Goal: Task Accomplishment & Management: Use online tool/utility

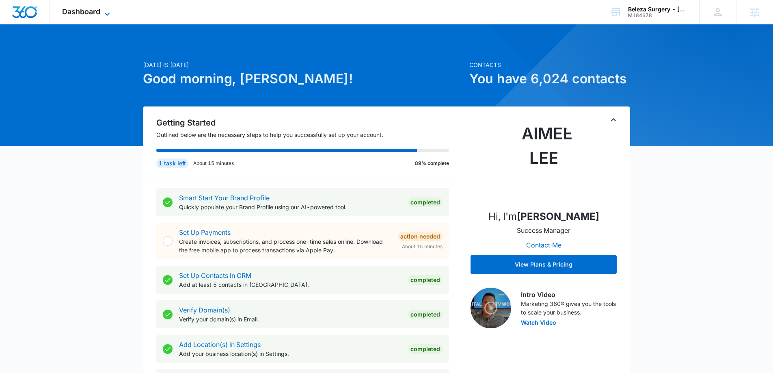
click at [109, 13] on icon at bounding box center [107, 14] width 10 height 10
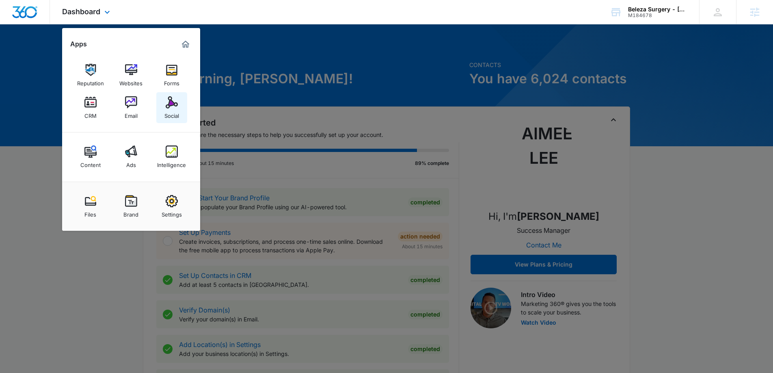
click at [172, 112] on div "Social" at bounding box center [171, 113] width 15 height 11
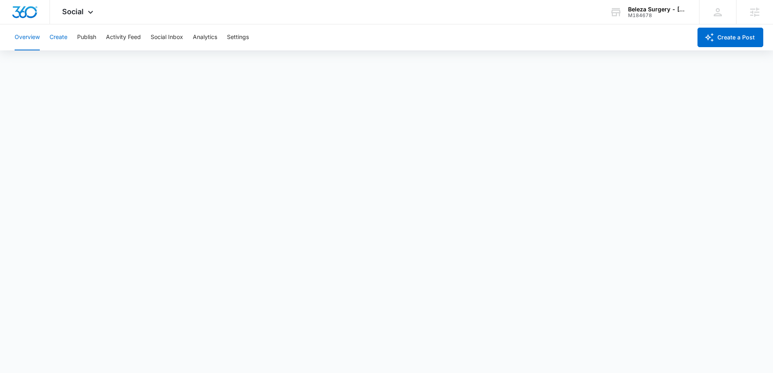
click at [67, 37] on button "Create" at bounding box center [59, 37] width 18 height 26
click at [130, 36] on button "Activity Feed" at bounding box center [123, 37] width 35 height 26
click at [87, 35] on button "Publish" at bounding box center [86, 37] width 19 height 26
